Goal: Task Accomplishment & Management: Manage account settings

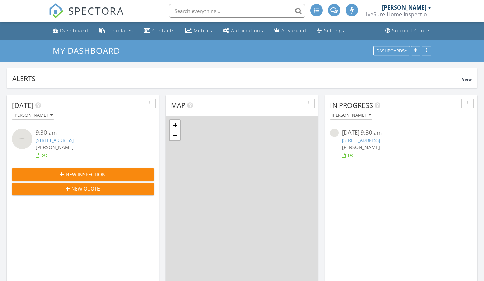
scroll to position [3, 3]
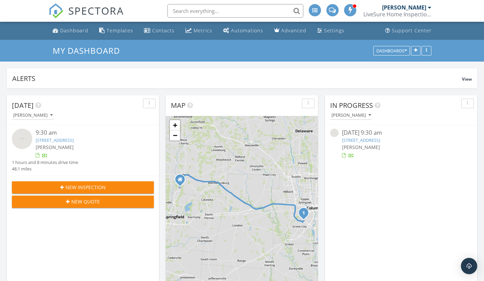
click at [74, 141] on link "2500 Harrisburg Pike lot B14, Grove City, OH 43123" at bounding box center [55, 140] width 38 height 6
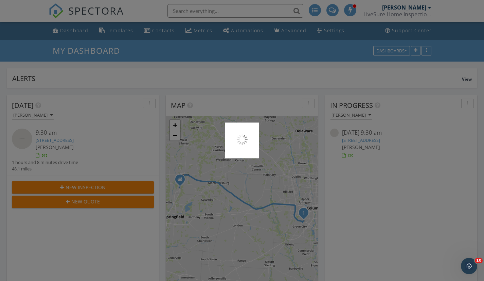
scroll to position [0, 0]
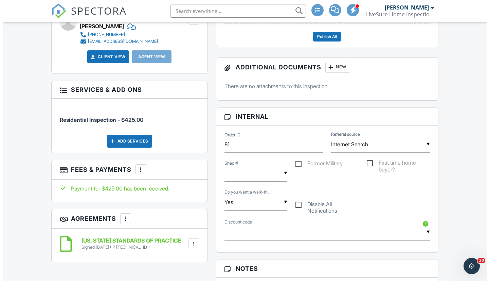
scroll to position [231, 0]
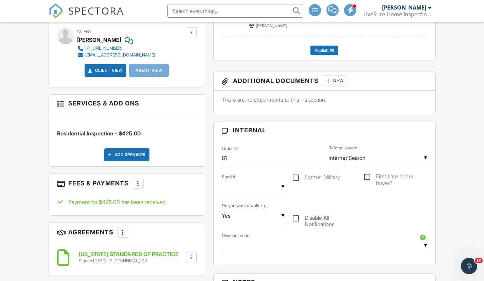
click at [127, 151] on div "Add Services" at bounding box center [126, 154] width 45 height 13
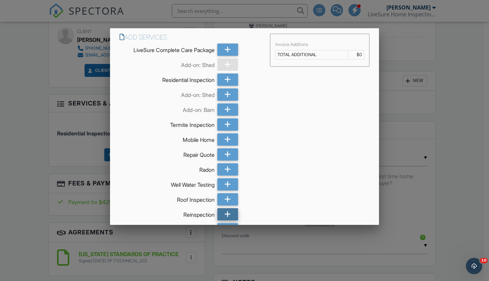
click at [225, 214] on icon at bounding box center [228, 214] width 6 height 12
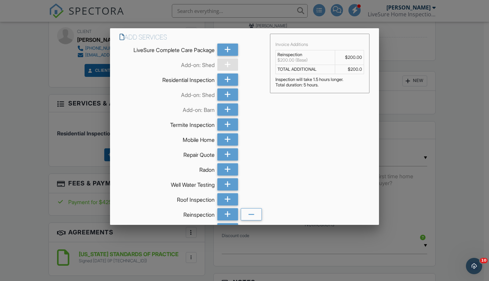
click at [299, 178] on div "Add Services LiveSure Complete Care Package Add-on: Shed Residential Inspection…" at bounding box center [244, 149] width 269 height 242
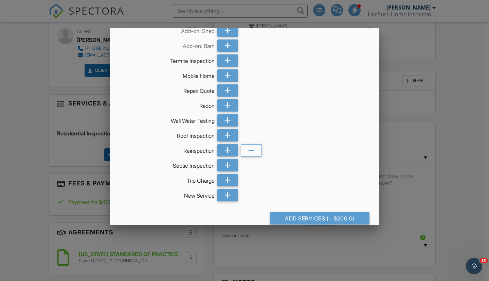
scroll to position [85, 0]
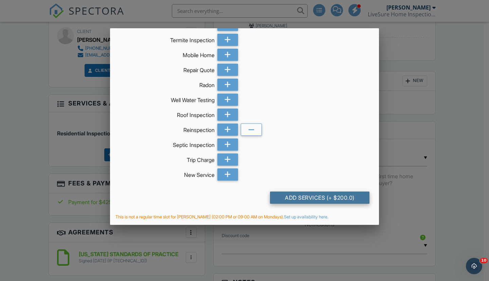
click at [299, 199] on div "Add Services (+ $200.0)" at bounding box center [320, 197] width 100 height 12
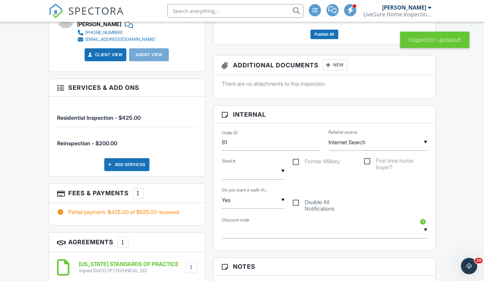
scroll to position [326, 0]
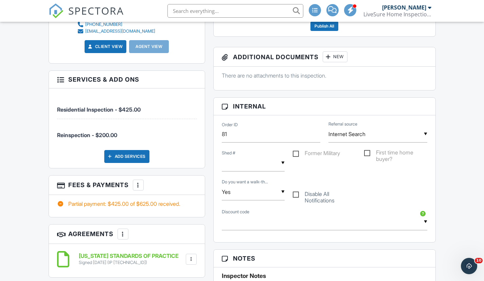
click at [142, 182] on div at bounding box center [138, 184] width 7 height 7
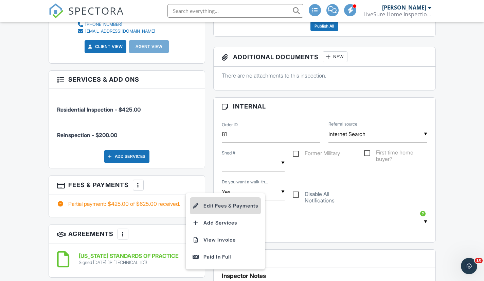
click at [229, 202] on li "Edit Fees & Payments" at bounding box center [225, 205] width 71 height 17
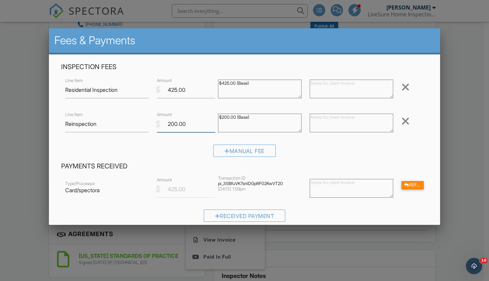
drag, startPoint x: 175, startPoint y: 124, endPoint x: 166, endPoint y: 124, distance: 9.2
click at [166, 124] on input "200.00" at bounding box center [186, 124] width 58 height 17
type input "150.00"
drag, startPoint x: 227, startPoint y: 117, endPoint x: 221, endPoint y: 117, distance: 6.1
click at [221, 117] on textarea "$200.00 (Base)" at bounding box center [260, 122] width 84 height 19
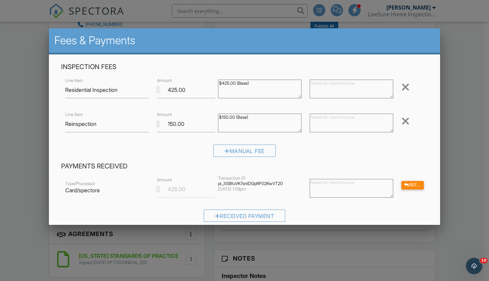
type textarea "$150.00 (Base)"
click at [298, 167] on h4 "Payments Received" at bounding box center [244, 166] width 367 height 9
click at [312, 186] on textarea at bounding box center [352, 188] width 84 height 19
type textarea "Home was not ready for inspection, rescheduling for Wednesday."
click at [404, 186] on div at bounding box center [406, 185] width 5 height 4
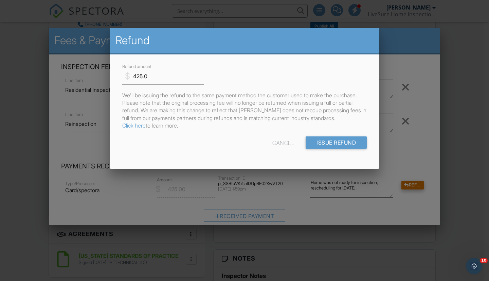
click at [401, 186] on div at bounding box center [244, 141] width 489 height 351
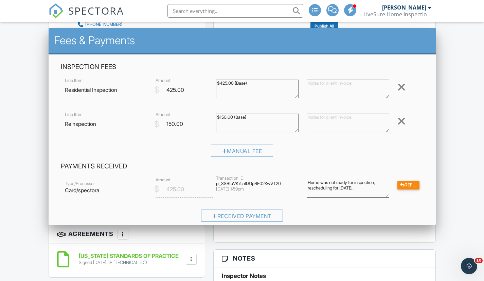
click at [388, 208] on div "Type/Processor Card/spectora $ Amount 425.00 Transaction ID pi_3SBfuVK7snlDGpRF…" at bounding box center [242, 200] width 363 height 51
drag, startPoint x: 377, startPoint y: 190, endPoint x: 301, endPoint y: 182, distance: 77.2
click at [303, 182] on div "Home was not ready for inspection, rescheduling for Wednesday." at bounding box center [348, 188] width 91 height 27
click at [317, 212] on div "Received Payment" at bounding box center [242, 217] width 363 height 17
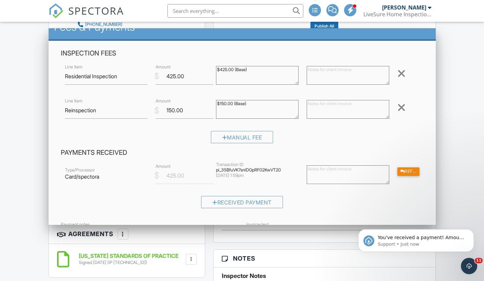
scroll to position [0, 0]
click at [404, 239] on span "You've received a payment! Amount $200.00 Fee $6.90 Net $193.10 Transaction # p…" at bounding box center [421, 274] width 87 height 80
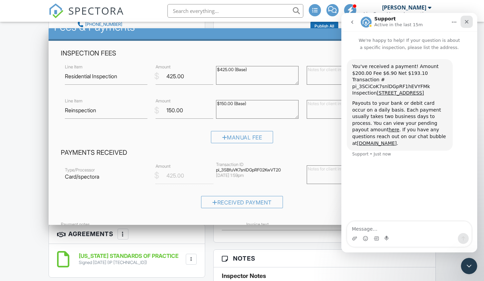
click at [468, 20] on icon "Close" at bounding box center [466, 21] width 5 height 5
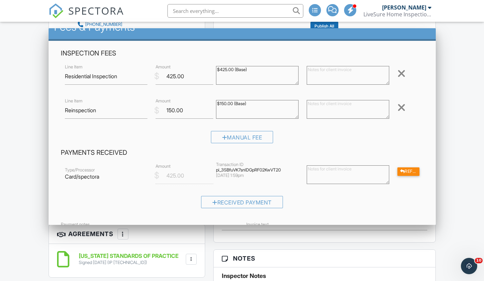
click at [20, 106] on div "Dashboard Templates Contacts Metrics Automations Advanced Settings Support Cent…" at bounding box center [242, 239] width 484 height 1086
click at [24, 125] on div "Dashboard Templates Contacts Metrics Automations Advanced Settings Support Cent…" at bounding box center [242, 239] width 484 height 1086
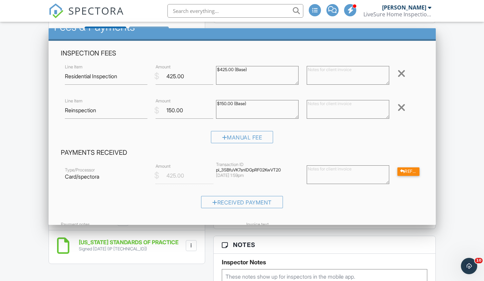
scroll to position [353, 0]
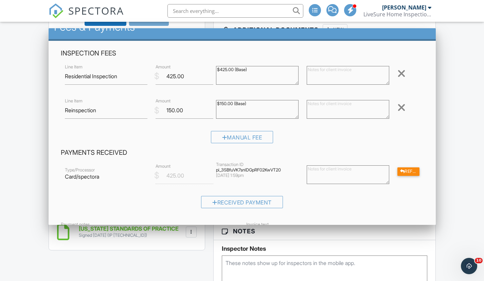
click at [24, 125] on div "Dashboard Templates Contacts Metrics Automations Advanced Settings Support Cent…" at bounding box center [242, 211] width 484 height 1086
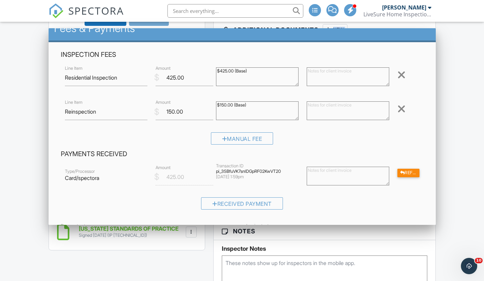
scroll to position [0, 0]
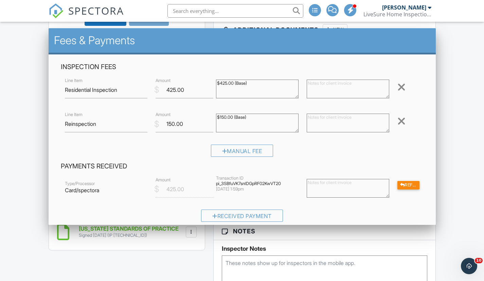
drag, startPoint x: 445, startPoint y: 56, endPoint x: 454, endPoint y: 105, distance: 49.8
click at [454, 105] on div "Dashboard Templates Contacts Metrics Automations Advanced Settings Support Cent…" at bounding box center [242, 211] width 484 height 1086
click at [23, 104] on div "Dashboard Templates Contacts Metrics Automations Advanced Settings Support Cent…" at bounding box center [242, 211] width 484 height 1086
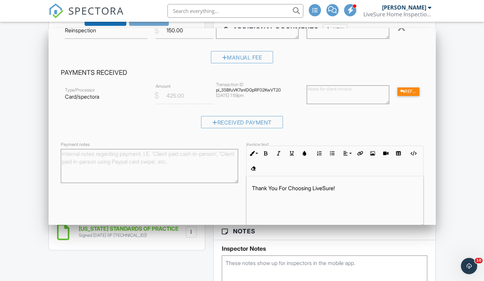
scroll to position [128, 0]
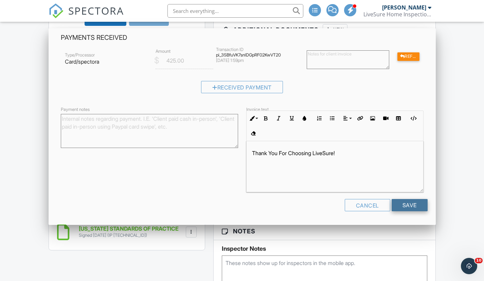
click at [404, 205] on input "Save" at bounding box center [410, 205] width 36 height 12
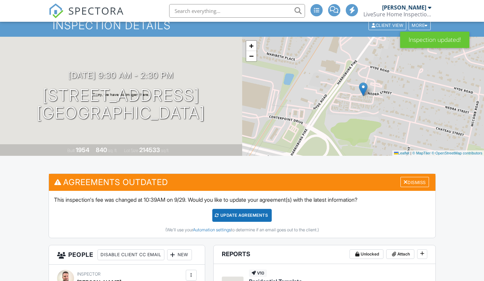
scroll to position [27, 0]
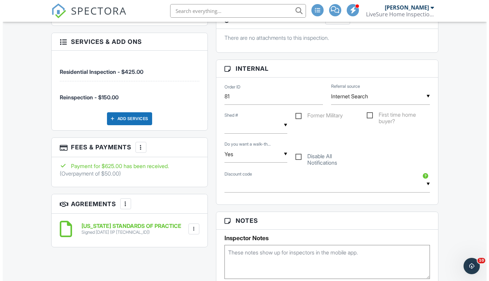
scroll to position [367, 0]
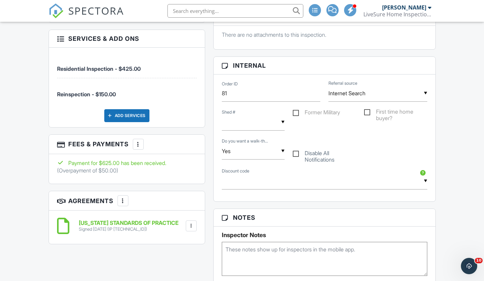
click at [24, 217] on div "Dashboard Templates Contacts Metrics Automations Advanced Settings Support Cent…" at bounding box center [242, 215] width 484 height 1120
click at [142, 141] on div at bounding box center [138, 144] width 7 height 7
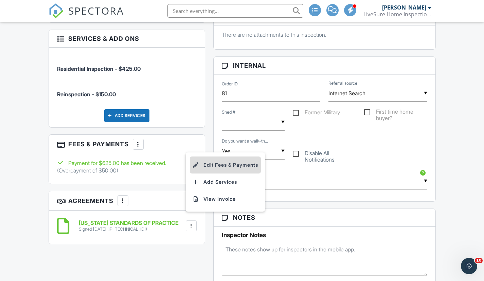
click at [218, 161] on li "Edit Fees & Payments" at bounding box center [225, 164] width 71 height 17
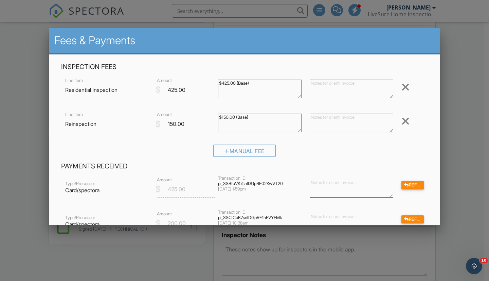
click at [283, 172] on div "Payments Received Type/Processor Card/spectora $ Amount 425.00 Transaction ID p…" at bounding box center [244, 211] width 375 height 99
click at [196, 168] on h4 "Payments Received" at bounding box center [244, 166] width 367 height 9
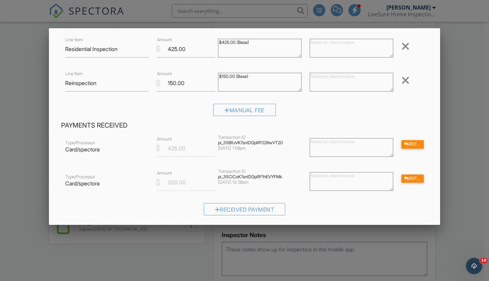
scroll to position [54, 0]
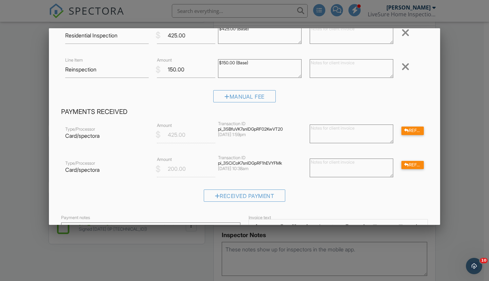
click at [173, 192] on div "Received Payment" at bounding box center [244, 197] width 367 height 17
click at [293, 198] on div "Received Payment" at bounding box center [244, 197] width 367 height 17
click at [148, 195] on div "Received Payment" at bounding box center [244, 197] width 367 height 17
click at [168, 197] on div "Received Payment" at bounding box center [244, 197] width 367 height 17
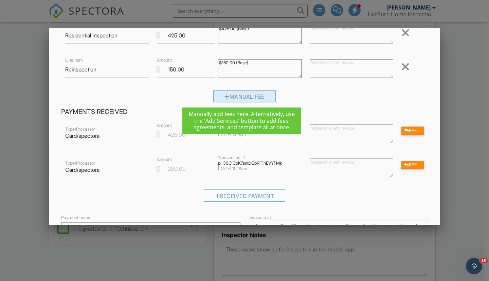
click at [240, 97] on div "Manual Fee" at bounding box center [244, 96] width 63 height 12
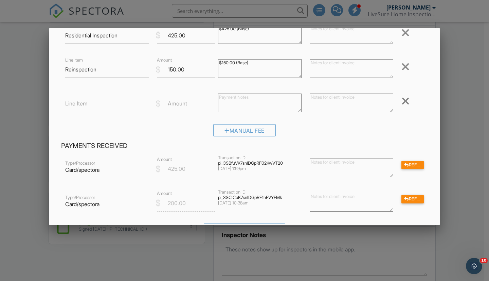
click at [402, 99] on div at bounding box center [406, 100] width 8 height 11
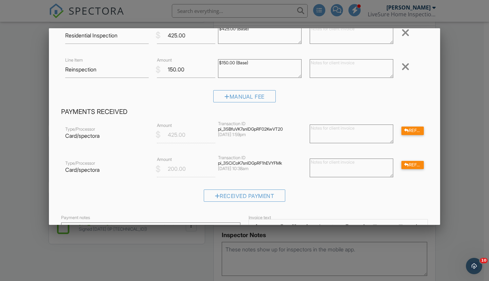
click at [454, 88] on div at bounding box center [244, 141] width 489 height 351
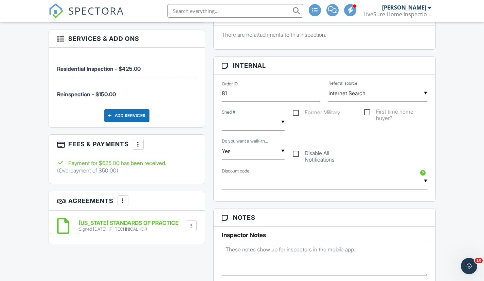
click at [142, 141] on div at bounding box center [138, 144] width 7 height 7
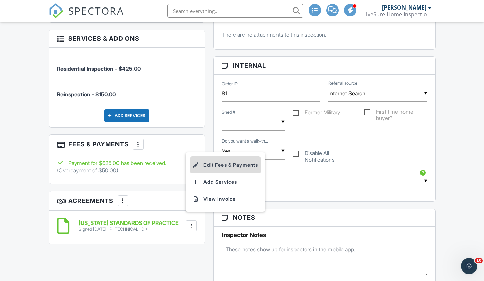
click at [209, 160] on li "Edit Fees & Payments" at bounding box center [225, 164] width 71 height 17
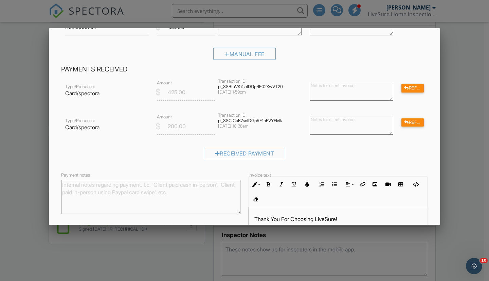
scroll to position [54, 0]
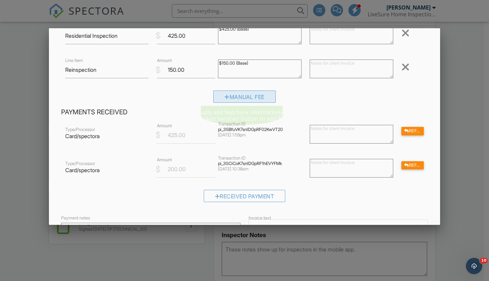
click at [219, 95] on div "Manual Fee" at bounding box center [244, 96] width 63 height 12
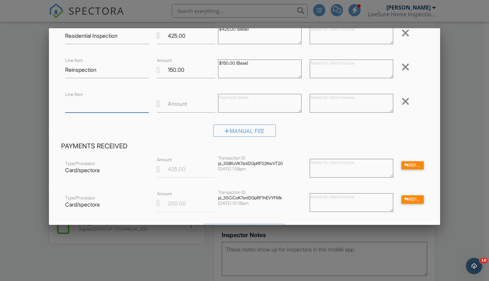
click at [105, 108] on input "Line Item" at bounding box center [107, 104] width 84 height 17
type input "Over Payment"
click at [172, 107] on label "Amount" at bounding box center [177, 103] width 19 height 7
click at [172, 107] on input "Amount" at bounding box center [186, 104] width 58 height 17
type input "-50.00"
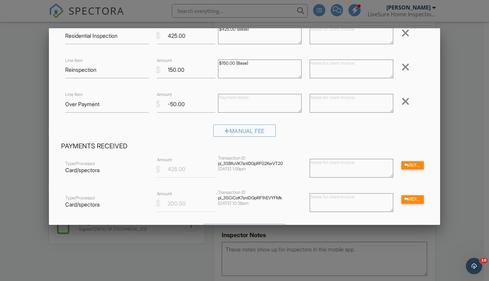
click at [314, 102] on textarea at bounding box center [352, 103] width 84 height 19
type textarea "Agreed on $150"
click at [347, 135] on div "Manual Fee" at bounding box center [244, 132] width 367 height 17
click at [210, 156] on div "Type/Processor Card/spectora $ Amount 425.00 Transaction ID pi_3SBfuVK7snlDGpRF…" at bounding box center [244, 168] width 367 height 27
click at [416, 125] on div "Manual Fee" at bounding box center [244, 132] width 367 height 17
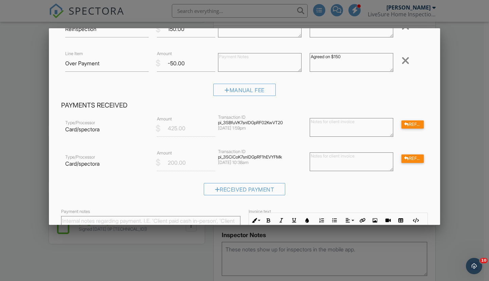
scroll to position [108, 0]
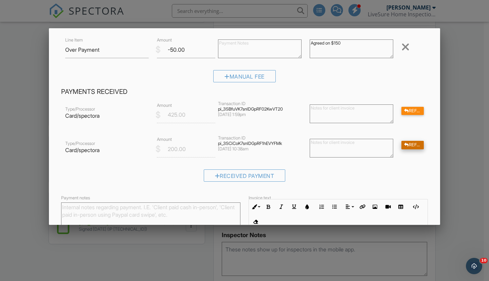
click at [404, 145] on div at bounding box center [406, 145] width 5 height 4
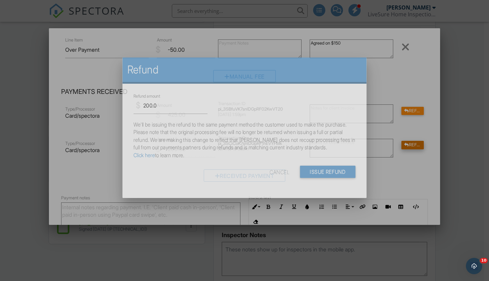
scroll to position [0, 0]
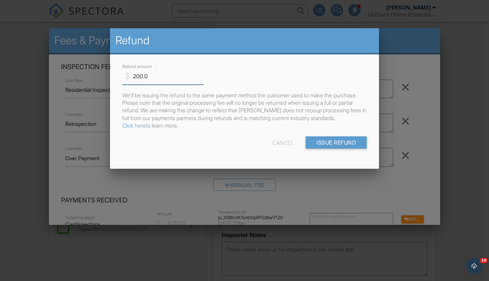
drag, startPoint x: 142, startPoint y: 76, endPoint x: 129, endPoint y: 76, distance: 12.2
click at [129, 76] on div "$ Refund amount 200.0" at bounding box center [160, 76] width 76 height 17
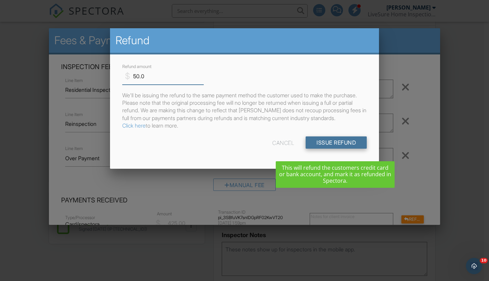
type input "50.0"
click at [336, 148] on input "Issue Refund" at bounding box center [336, 142] width 61 height 12
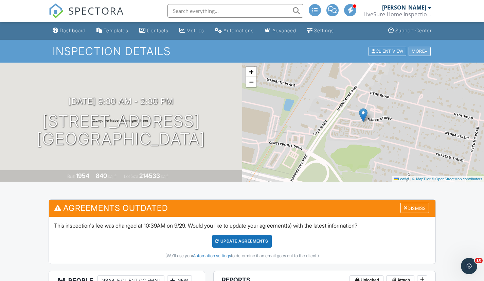
click at [413, 50] on div "More" at bounding box center [420, 51] width 22 height 9
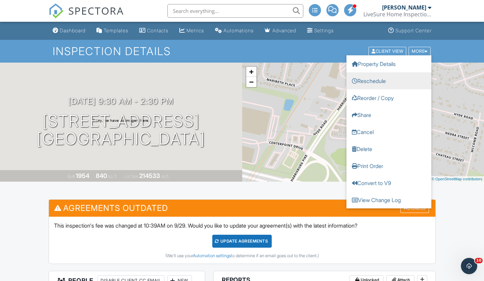
click at [365, 81] on link "Reschedule" at bounding box center [389, 80] width 85 height 17
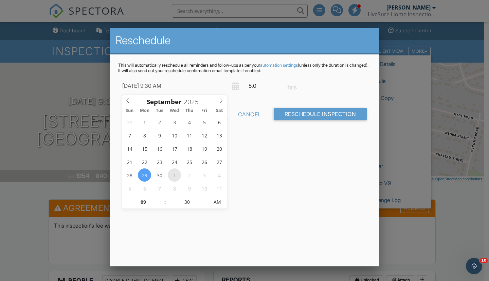
type input "[DATE] 9:30 AM"
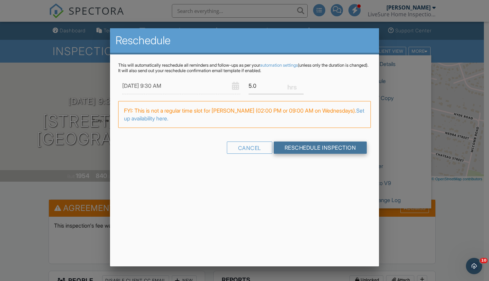
click at [296, 147] on input "Reschedule Inspection" at bounding box center [320, 147] width 93 height 12
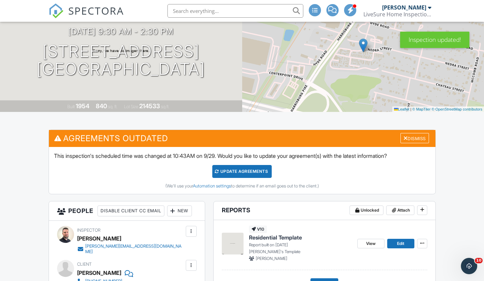
scroll to position [82, 0]
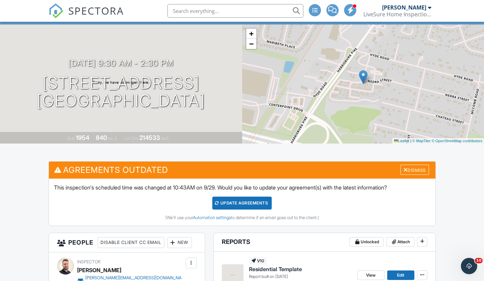
scroll to position [27, 0]
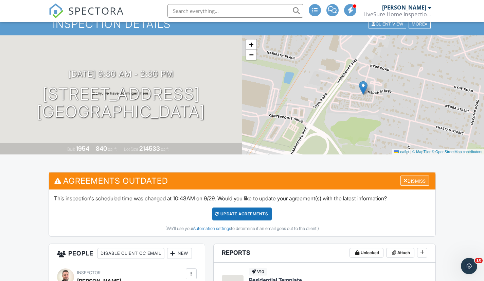
click at [410, 183] on div "Dismiss" at bounding box center [415, 180] width 29 height 11
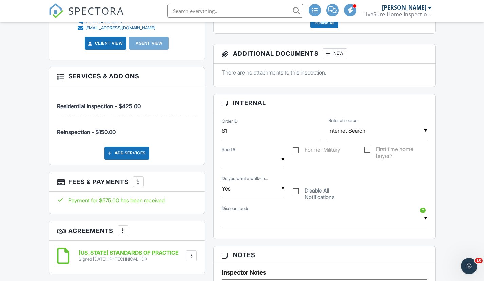
scroll to position [272, 0]
